Goal: Task Accomplishment & Management: Use online tool/utility

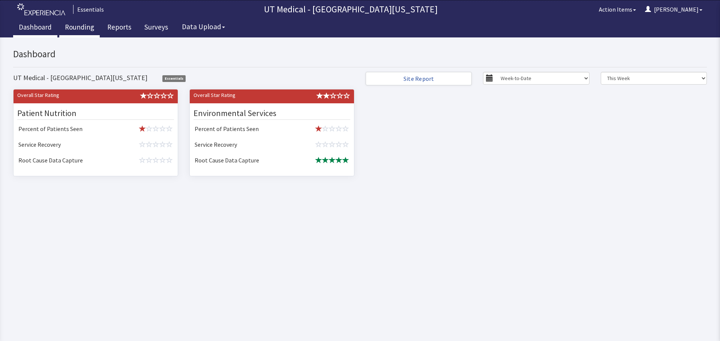
click at [79, 33] on link "Rounding" at bounding box center [79, 28] width 40 height 19
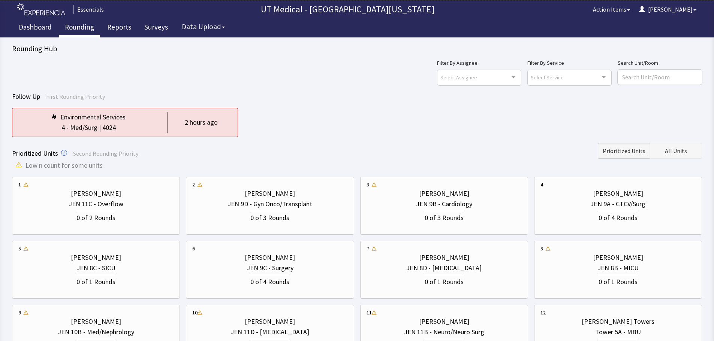
click at [694, 149] on button "All Units" at bounding box center [676, 151] width 52 height 16
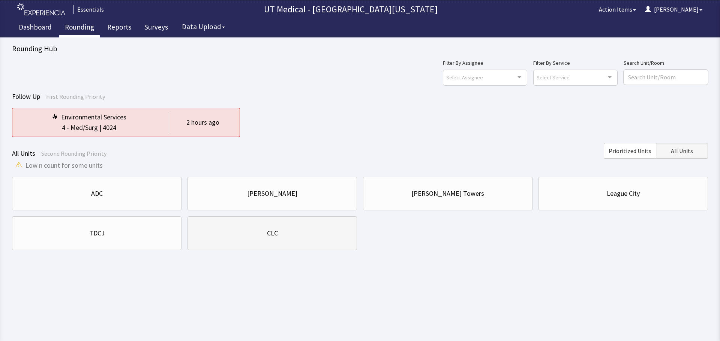
click at [300, 246] on div "CLC" at bounding box center [272, 233] width 157 height 25
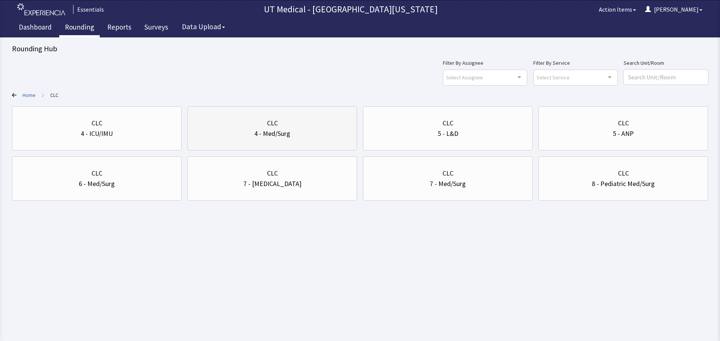
click at [298, 139] on div "CLC 4 - Med/Surg" at bounding box center [272, 129] width 157 height 36
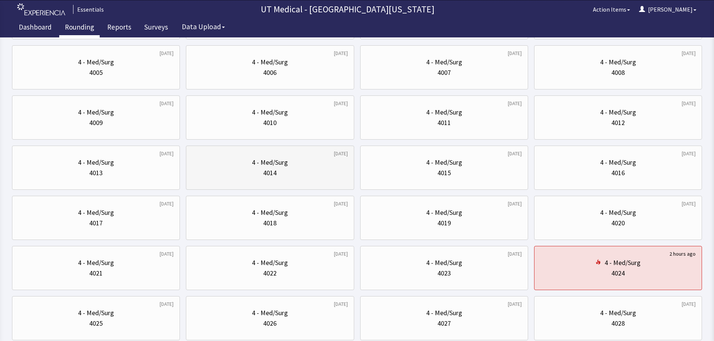
scroll to position [112, 0]
click at [422, 275] on div "4023" at bounding box center [444, 272] width 155 height 10
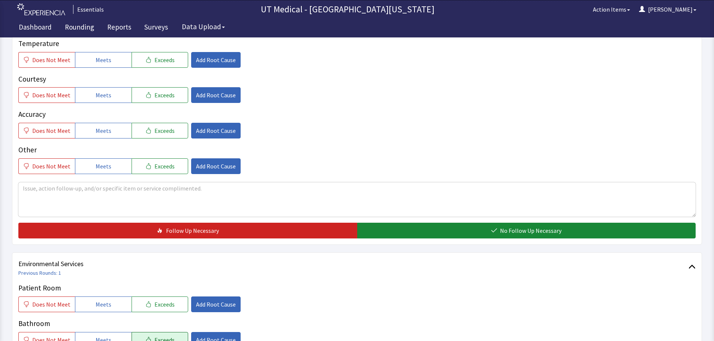
scroll to position [225, 0]
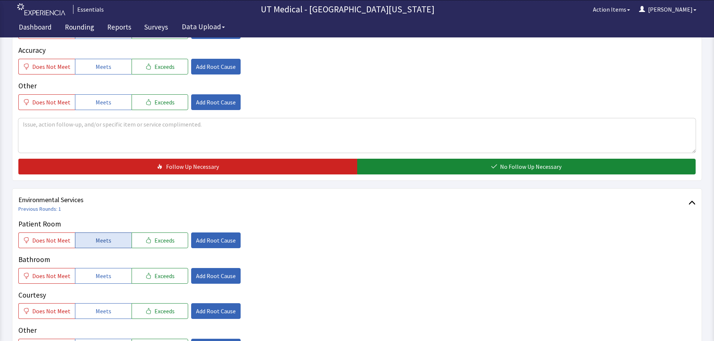
click at [110, 238] on button "Meets" at bounding box center [103, 241] width 57 height 16
click at [111, 277] on button "Meets" at bounding box center [103, 276] width 57 height 16
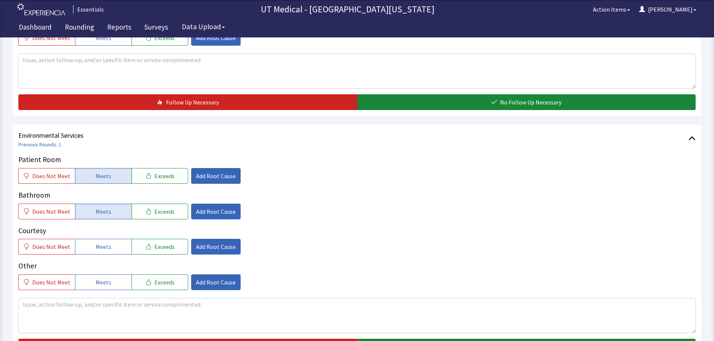
scroll to position [300, 0]
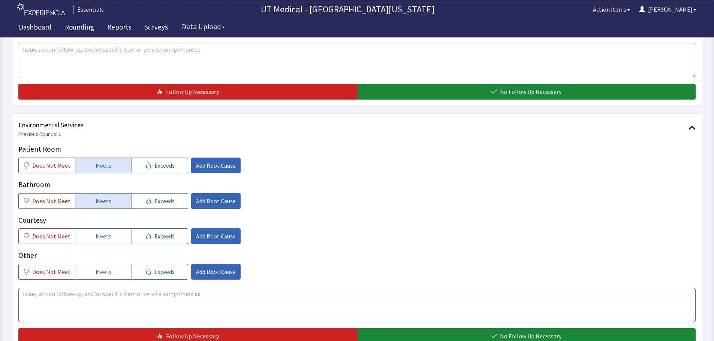
click at [193, 309] on textarea at bounding box center [356, 305] width 677 height 34
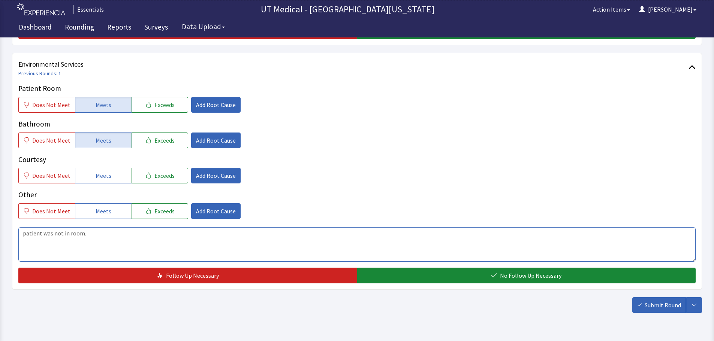
scroll to position [375, 0]
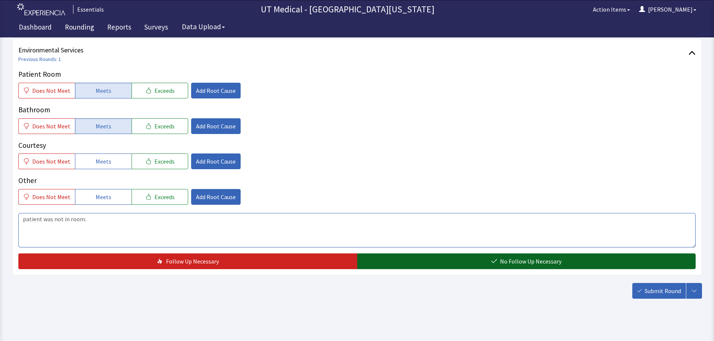
type textarea "patient was not in room."
click at [449, 265] on button "No Follow Up Necessary" at bounding box center [526, 262] width 339 height 16
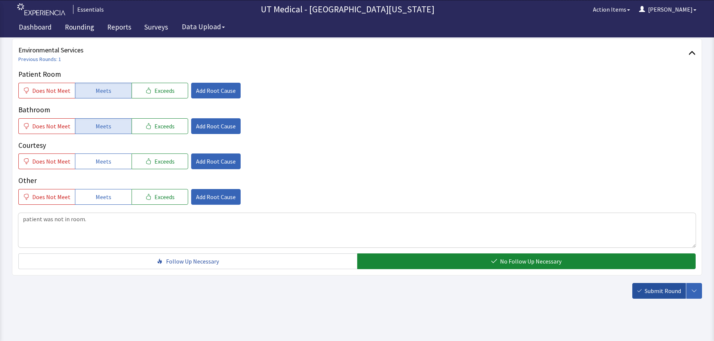
click at [645, 290] on span "Submit Round" at bounding box center [663, 291] width 36 height 9
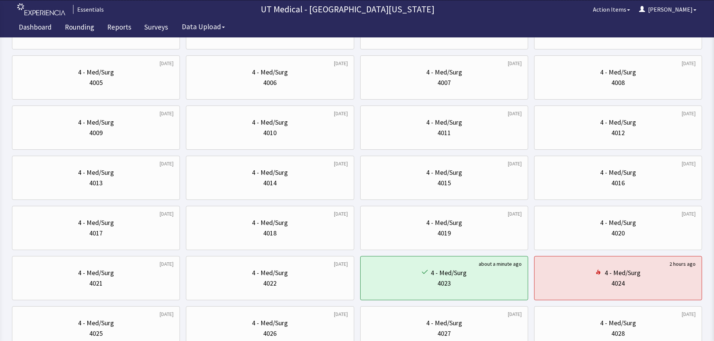
scroll to position [112, 0]
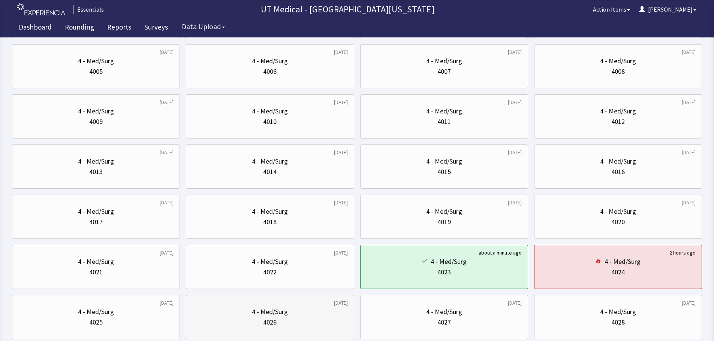
click at [349, 305] on div "2 months ago 4 - Med/Surg 4026" at bounding box center [270, 317] width 168 height 44
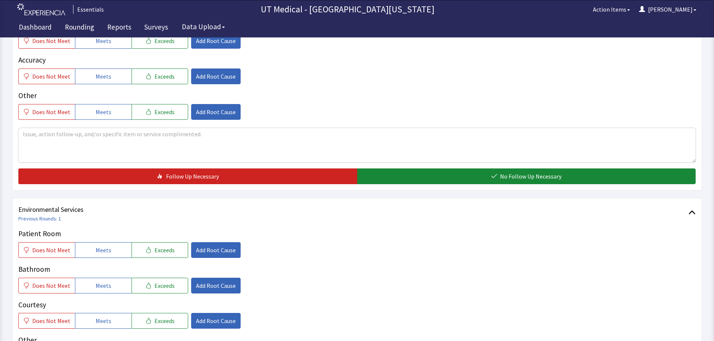
scroll to position [262, 0]
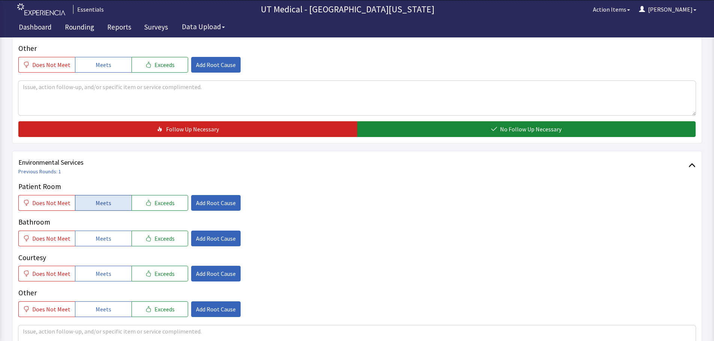
click at [97, 204] on span "Meets" at bounding box center [104, 203] width 16 height 9
click at [96, 242] on span "Meets" at bounding box center [104, 238] width 16 height 9
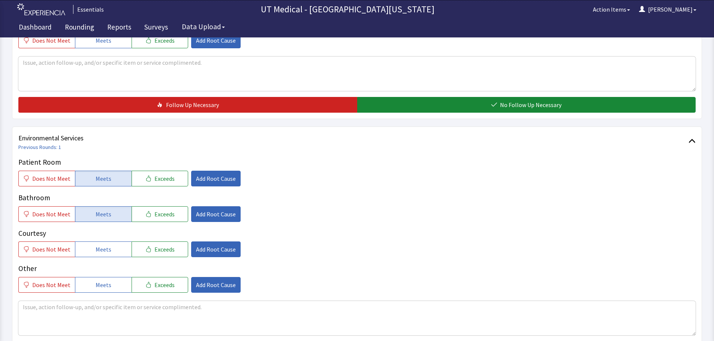
scroll to position [300, 0]
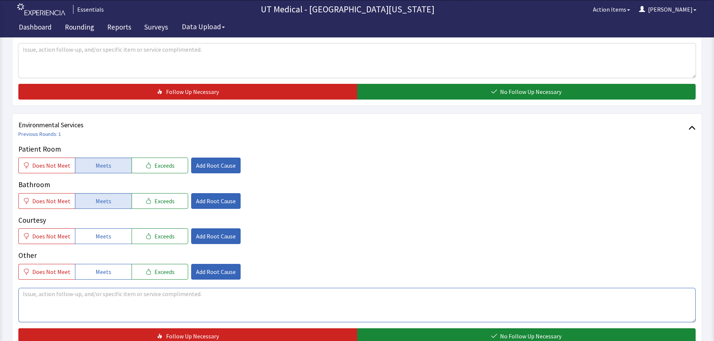
click at [103, 308] on textarea at bounding box center [356, 305] width 677 height 34
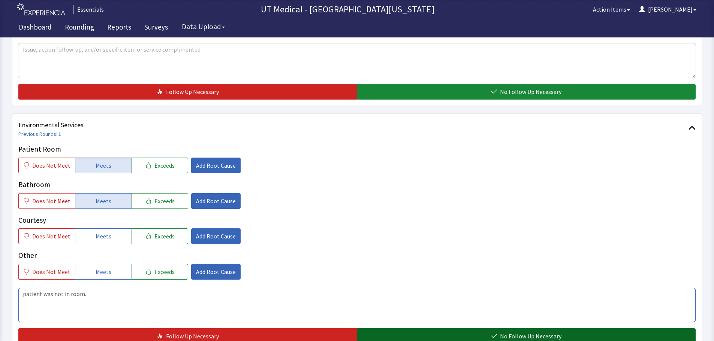
type textarea "patient was not in room."
click at [503, 335] on span "No Follow Up Necessary" at bounding box center [530, 336] width 61 height 9
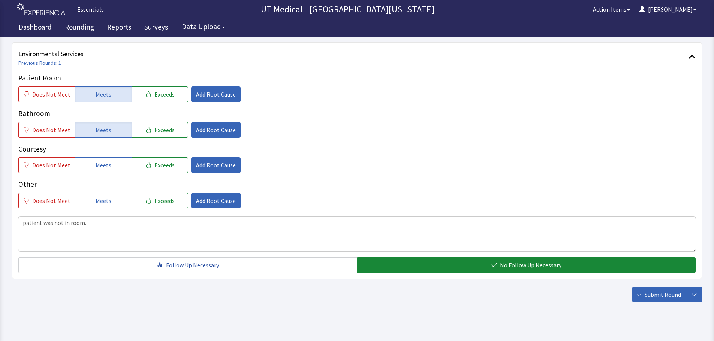
scroll to position [382, 0]
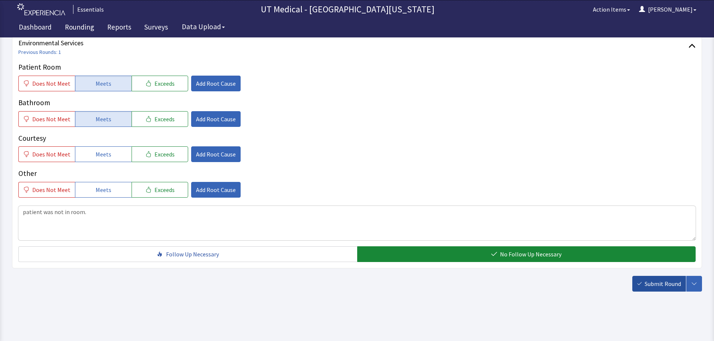
click at [644, 285] on button "Submit Round" at bounding box center [659, 284] width 54 height 16
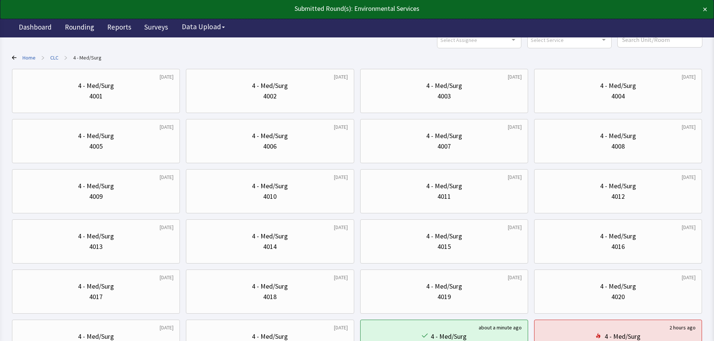
scroll to position [187, 0]
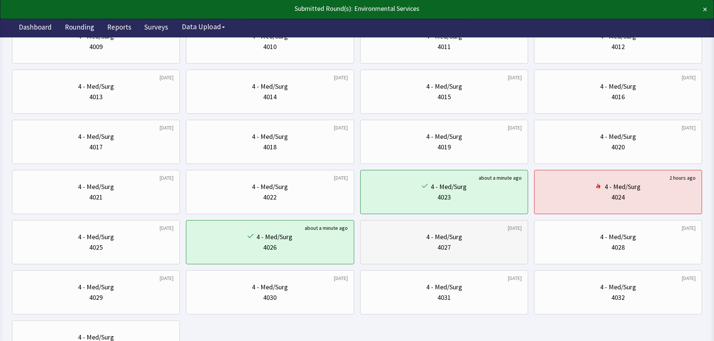
click at [435, 252] on div "4027" at bounding box center [444, 248] width 155 height 10
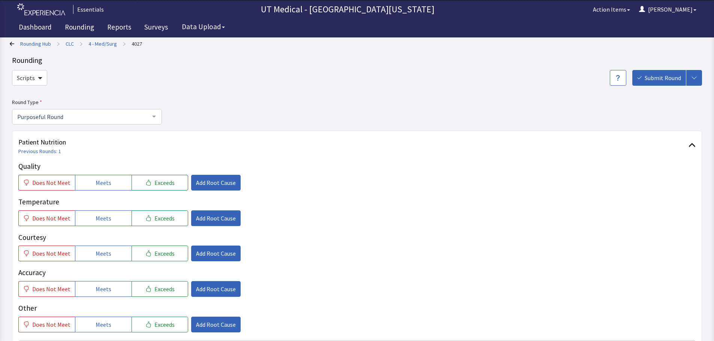
scroll to position [225, 0]
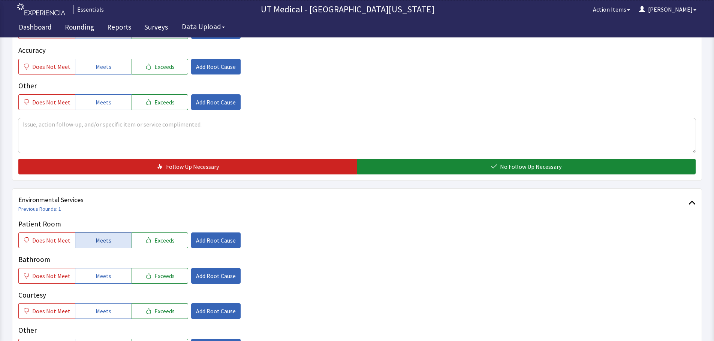
click at [110, 246] on button "Meets" at bounding box center [103, 241] width 57 height 16
click at [100, 277] on span "Meets" at bounding box center [104, 276] width 16 height 9
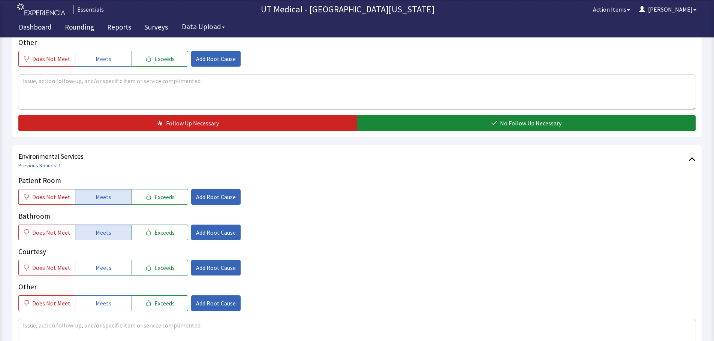
scroll to position [337, 0]
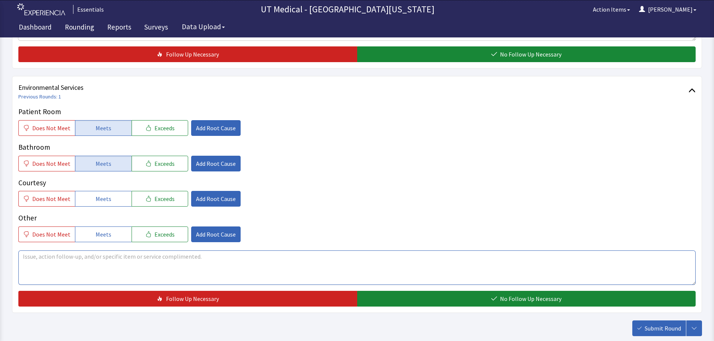
click at [108, 267] on textarea at bounding box center [356, 268] width 677 height 34
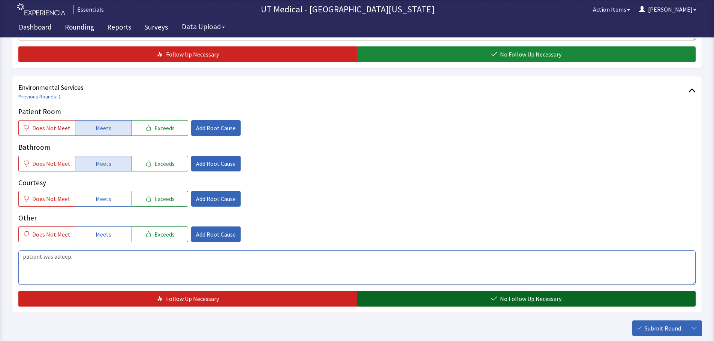
type textarea "patient was asleep."
click at [424, 303] on button "No Follow Up Necessary" at bounding box center [526, 299] width 339 height 16
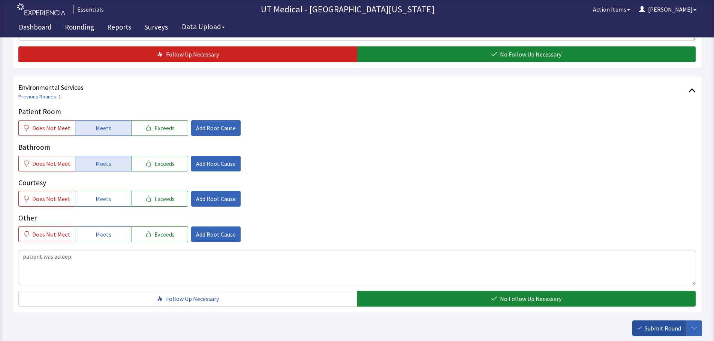
click at [672, 327] on span "Submit Round" at bounding box center [663, 328] width 36 height 9
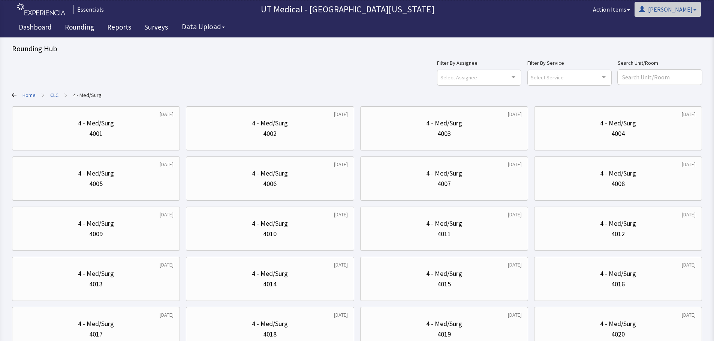
click at [695, 10] on span "button" at bounding box center [694, 9] width 3 height 1
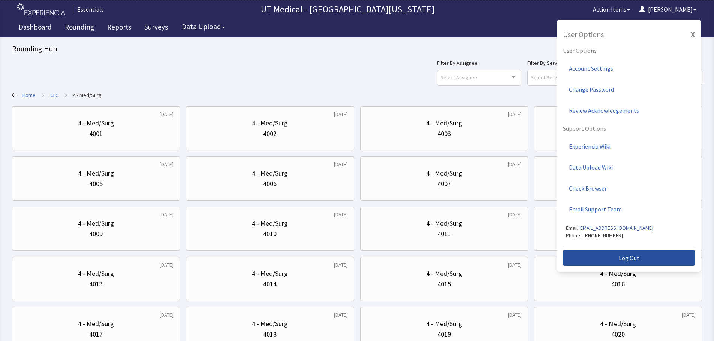
click at [614, 258] on button "Log Out" at bounding box center [629, 258] width 132 height 16
